Goal: Navigation & Orientation: Find specific page/section

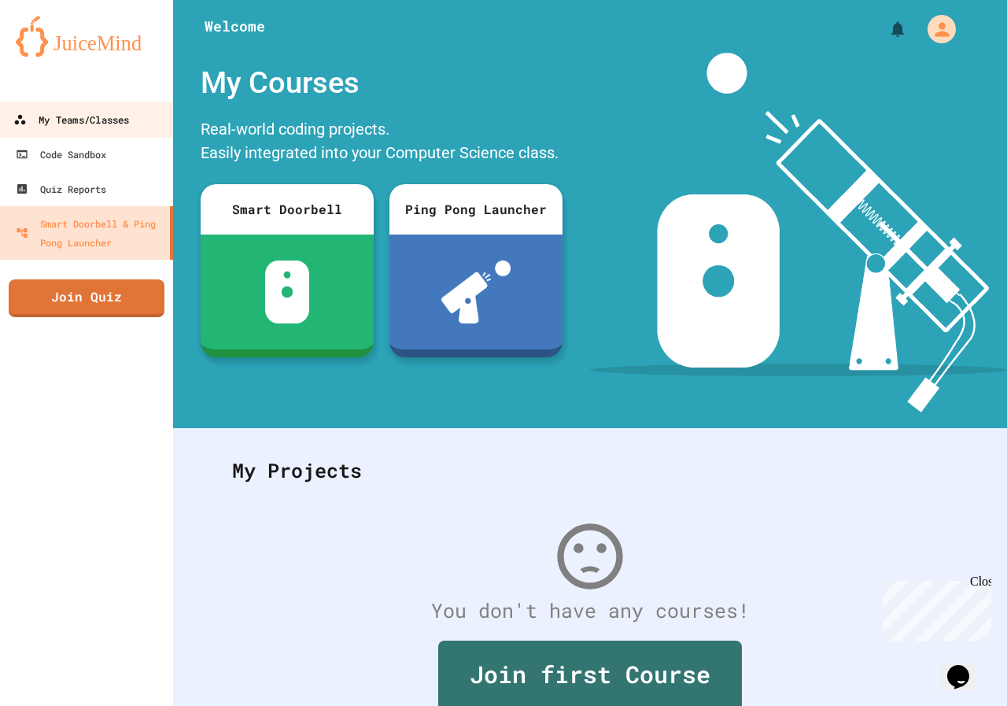
click at [132, 133] on link "My Teams/Classes" at bounding box center [87, 119] width 179 height 35
